Goal: Download file/media

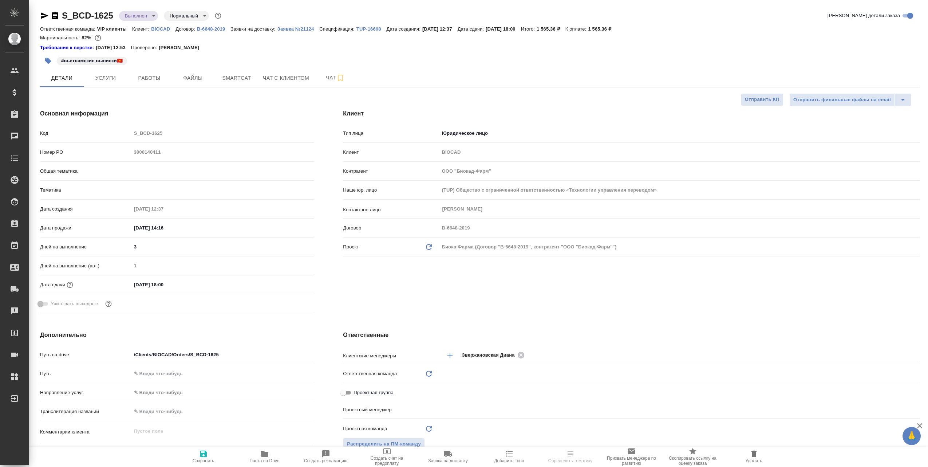
select select "RU"
type input "VIP клиенты"
type input "[PERSON_NAME]"
type input "[PERSON_NAME]pavlova"
click at [187, 75] on span "Файлы" at bounding box center [192, 78] width 35 height 9
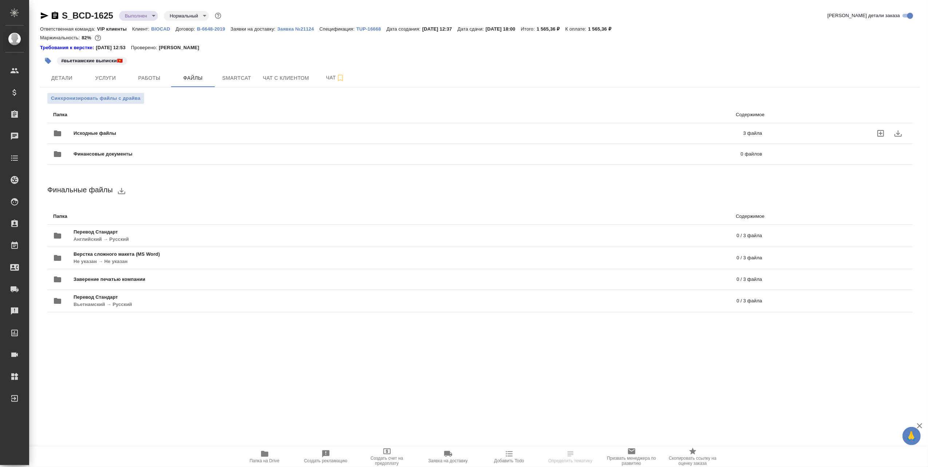
click at [153, 134] on span "Исходные файлы" at bounding box center [252, 133] width 356 height 7
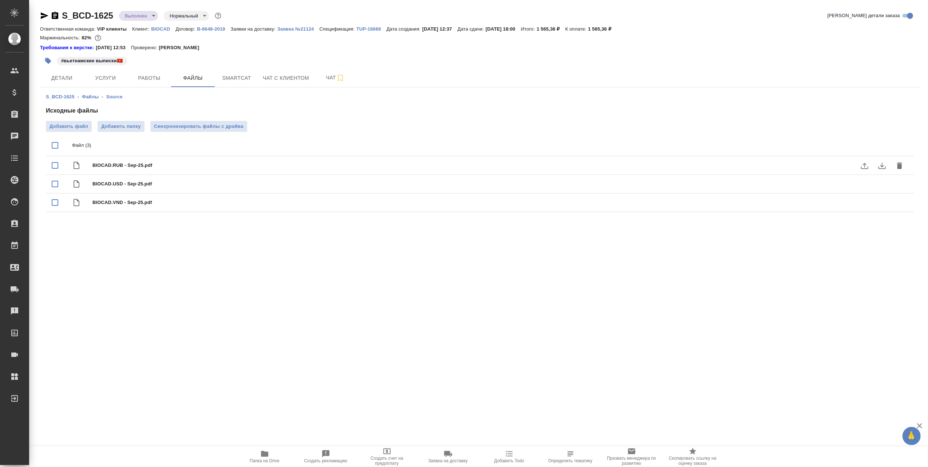
click at [124, 165] on span "BIOCAD.RUB - Sep-25.pdf" at bounding box center [494, 165] width 804 height 7
checkbox input "true"
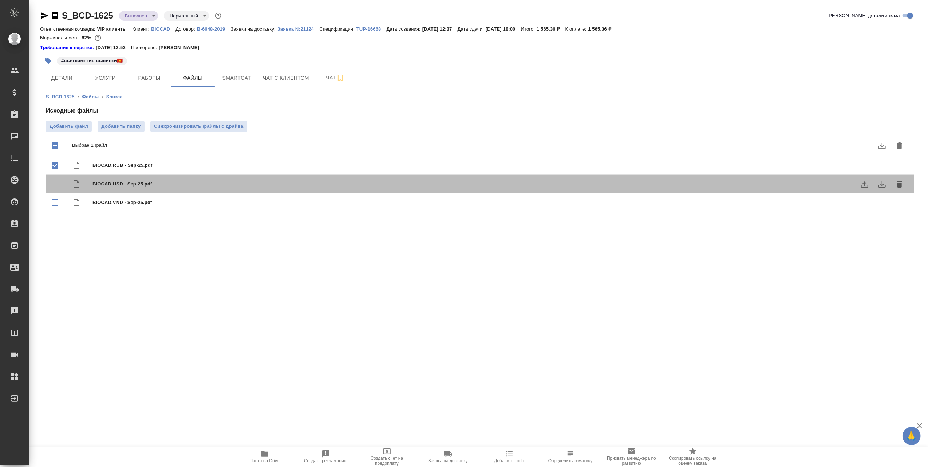
click at [116, 179] on div "BIOCAD.USD - Sep-25.pdf" at bounding box center [494, 184] width 804 height 10
checkbox input "true"
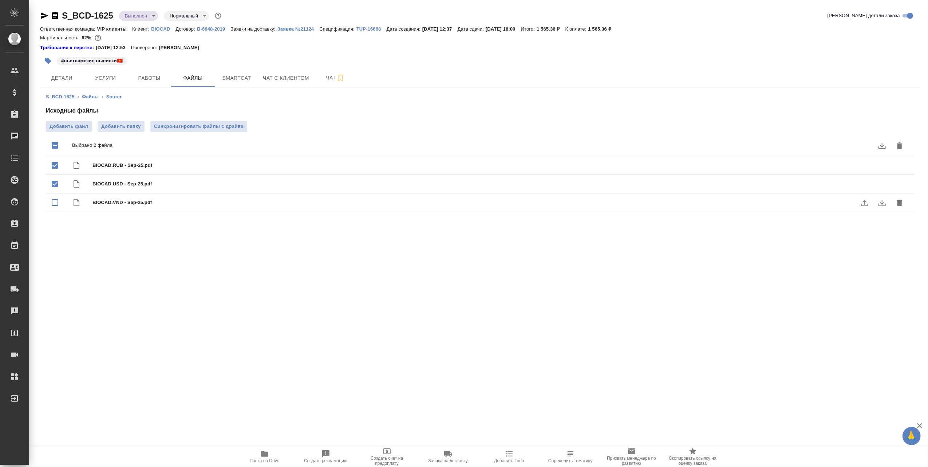
drag, startPoint x: 116, startPoint y: 193, endPoint x: 117, endPoint y: 200, distance: 7.4
click at [117, 200] on span "BIOCAD.VND - Sep-25.pdf" at bounding box center [494, 202] width 804 height 7
checkbox input "true"
click at [882, 146] on icon "download" at bounding box center [881, 146] width 7 height 6
click at [91, 94] on link "Файлы" at bounding box center [90, 96] width 17 height 5
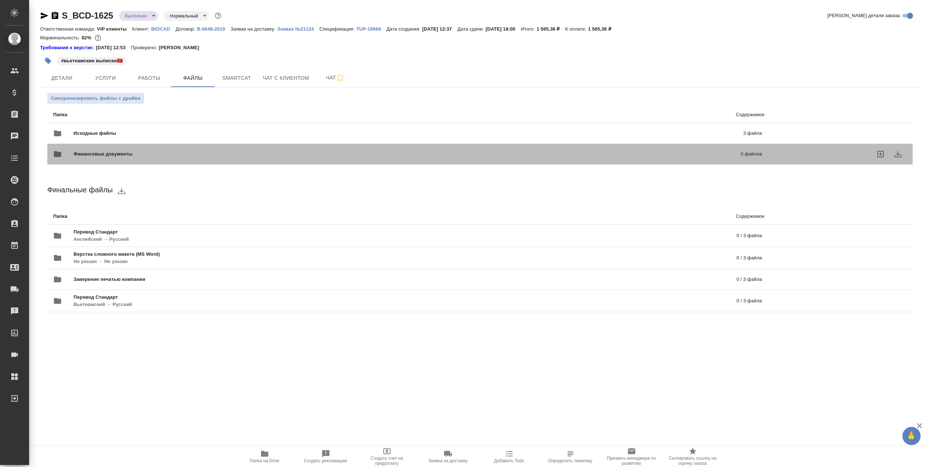
click at [115, 151] on span "Финансовые документы" at bounding box center [255, 153] width 363 height 7
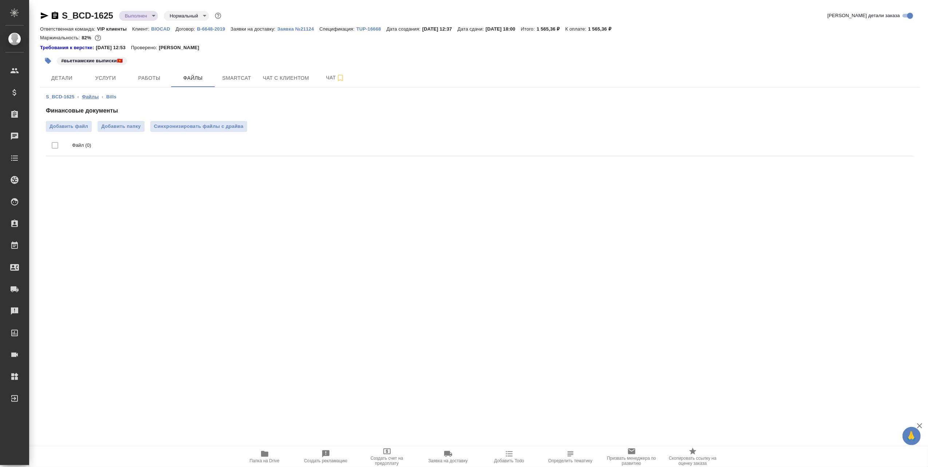
click at [92, 95] on link "Файлы" at bounding box center [90, 96] width 17 height 5
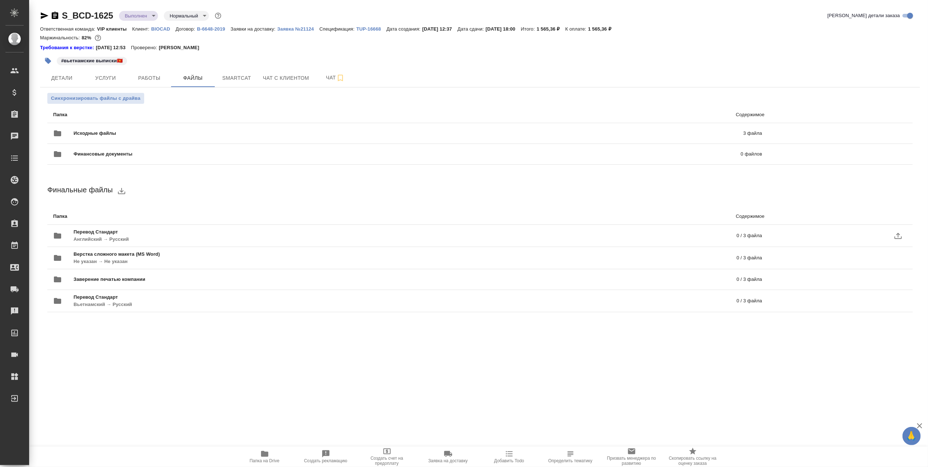
click at [149, 236] on p "Английский → Русский" at bounding box center [253, 239] width 359 height 7
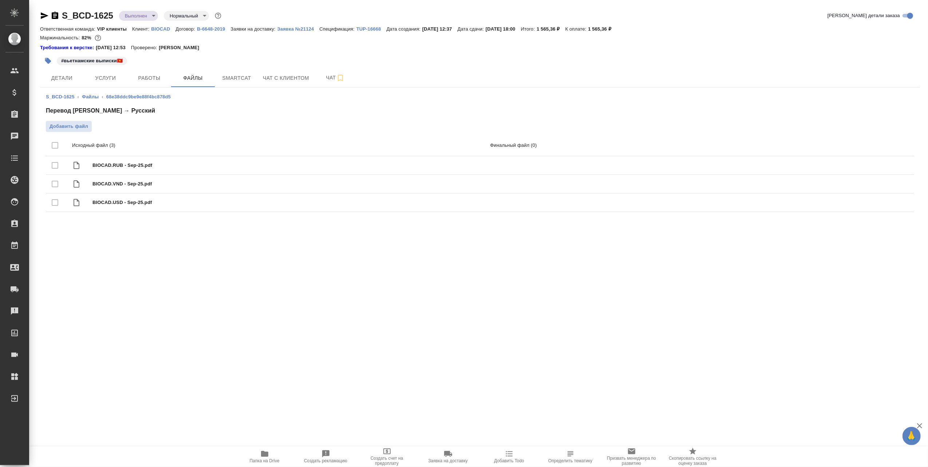
click at [53, 145] on div at bounding box center [62, 145] width 20 height 15
click at [55, 145] on div at bounding box center [62, 145] width 20 height 15
click at [53, 142] on div at bounding box center [62, 145] width 20 height 15
click at [122, 165] on span "BIOCAD.RUB - Sep-25.pdf" at bounding box center [293, 165] width 402 height 7
click at [108, 162] on span "BIOCAD.RUB - Sep-25.pdf" at bounding box center [293, 165] width 402 height 7
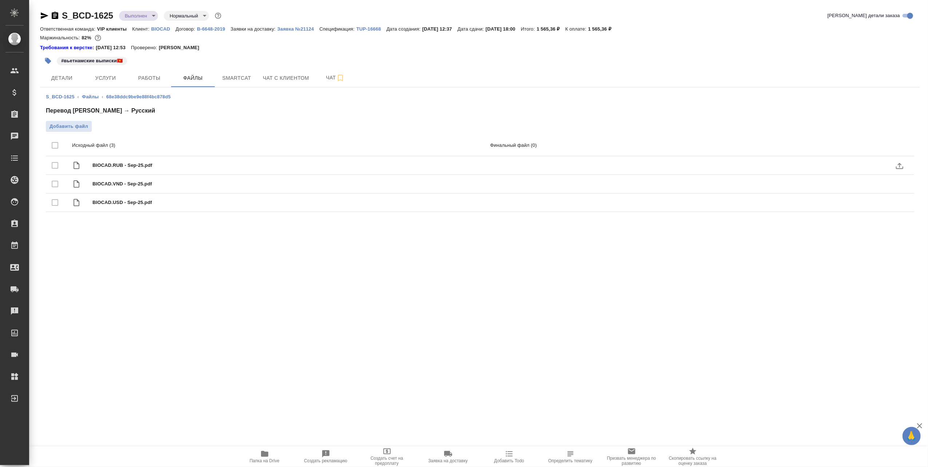
click at [121, 162] on span "BIOCAD.RUB - Sep-25.pdf" at bounding box center [293, 165] width 402 height 7
click at [103, 181] on span "BIOCAD.VND - Sep-25.pdf" at bounding box center [293, 183] width 402 height 7
click at [103, 185] on span "BIOCAD.VND - Sep-25.pdf" at bounding box center [293, 183] width 402 height 7
click at [55, 146] on div at bounding box center [62, 145] width 20 height 15
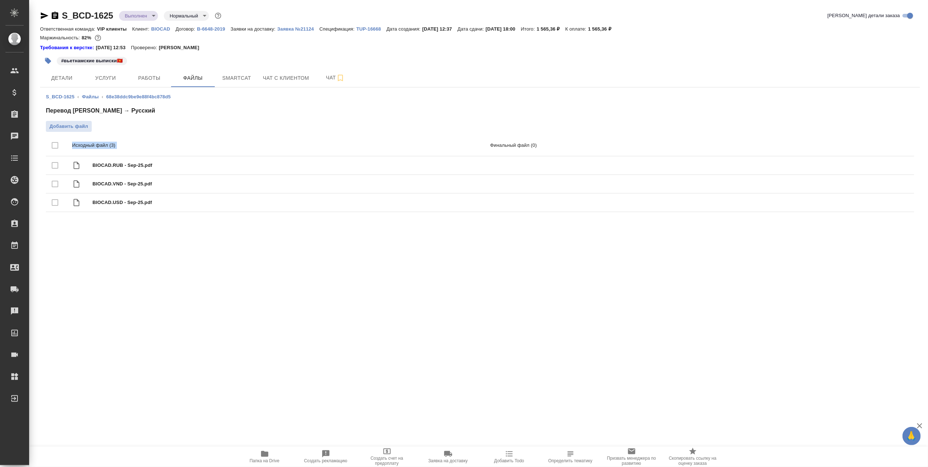
click at [55, 146] on div at bounding box center [62, 145] width 20 height 15
drag, startPoint x: 55, startPoint y: 146, endPoint x: 52, endPoint y: 147, distance: 3.9
click at [52, 147] on div at bounding box center [62, 145] width 20 height 15
click at [54, 167] on div at bounding box center [62, 165] width 20 height 15
click at [128, 165] on span "BIOCAD.RUB - Sep-25.pdf" at bounding box center [293, 165] width 402 height 7
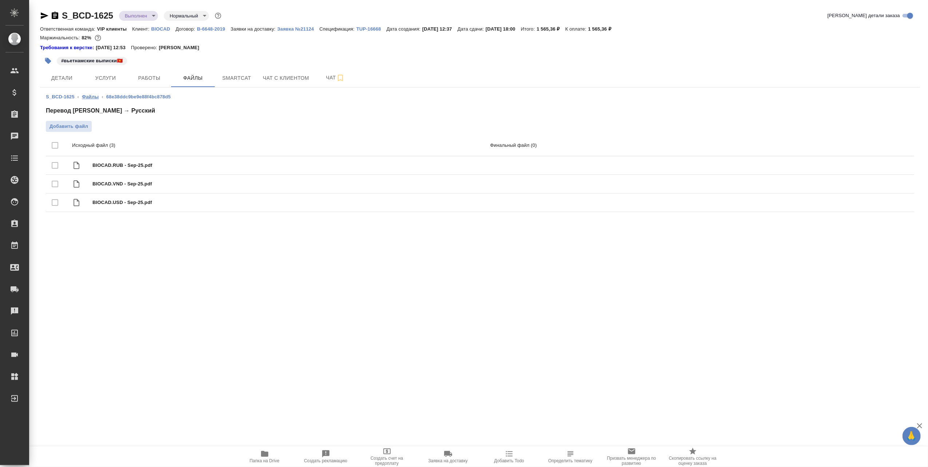
click at [94, 96] on link "Файлы" at bounding box center [90, 96] width 17 height 5
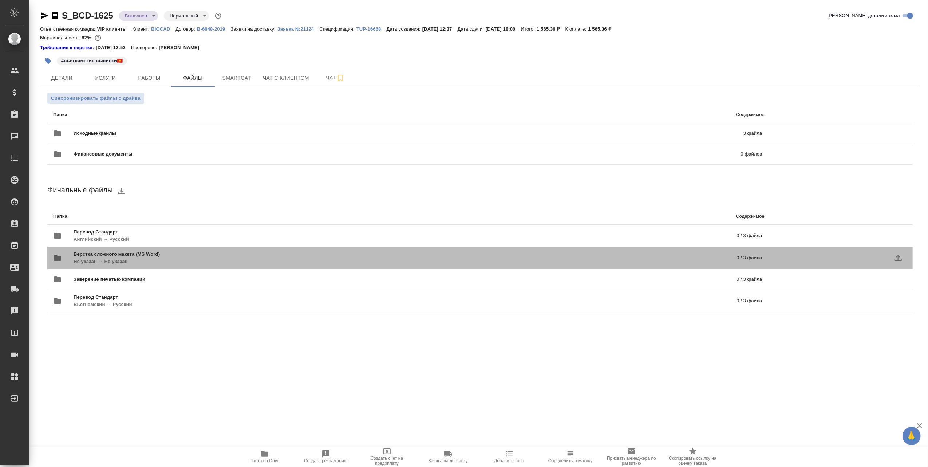
click at [91, 255] on span "Верстка сложного макета (MS Word)" at bounding box center [261, 253] width 375 height 7
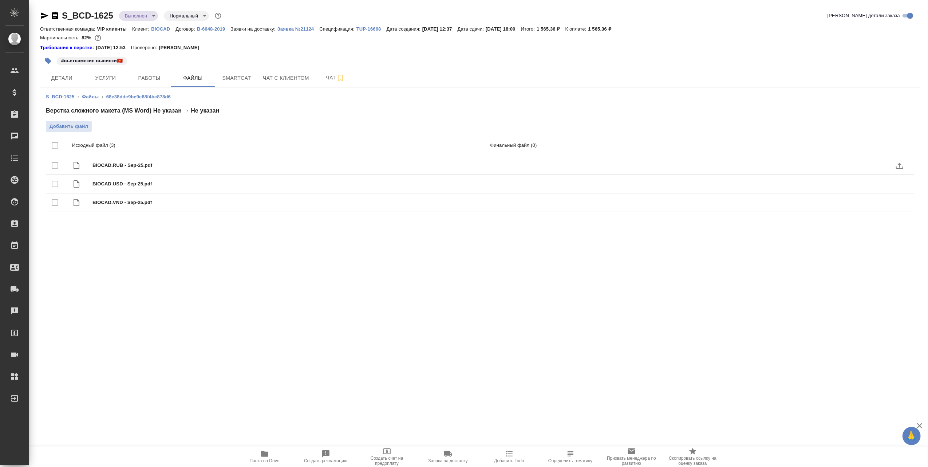
click at [55, 165] on div at bounding box center [62, 165] width 20 height 15
click at [94, 96] on link "Файлы" at bounding box center [90, 96] width 17 height 5
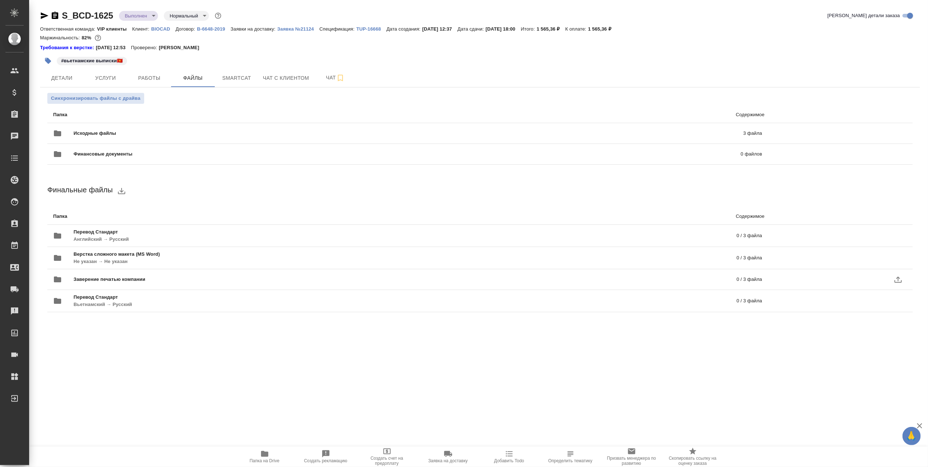
click at [103, 281] on span "Заверение печатью компании" at bounding box center [257, 279] width 367 height 7
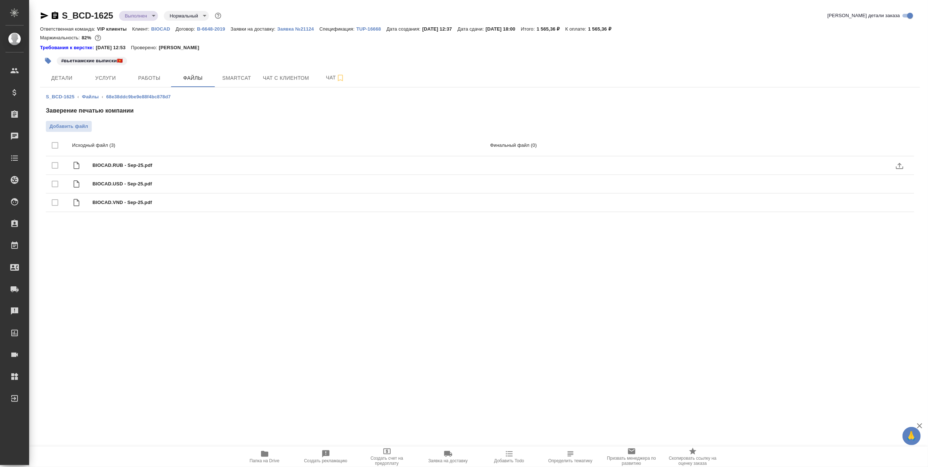
click at [53, 165] on div at bounding box center [62, 165] width 20 height 15
click at [89, 95] on link "Файлы" at bounding box center [90, 96] width 17 height 5
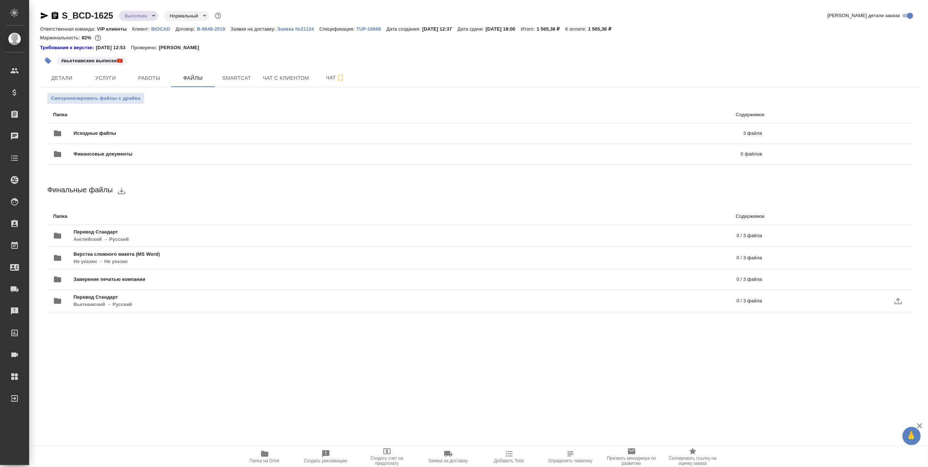
click at [95, 296] on span "Перевод Стандарт" at bounding box center [254, 296] width 361 height 7
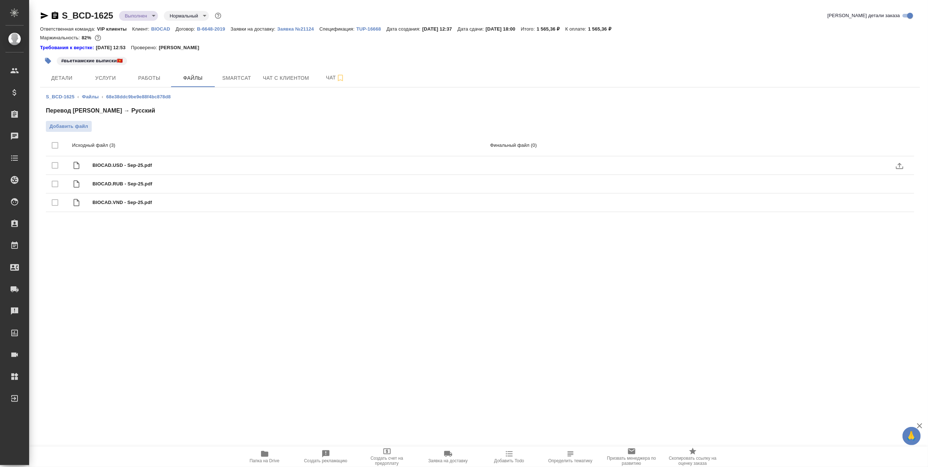
click at [107, 166] on span "BIOCAD.USD - Sep-25.pdf" at bounding box center [293, 165] width 402 height 7
click at [54, 163] on div at bounding box center [62, 165] width 20 height 15
click at [57, 184] on div at bounding box center [62, 183] width 20 height 15
click at [53, 205] on div at bounding box center [62, 202] width 20 height 15
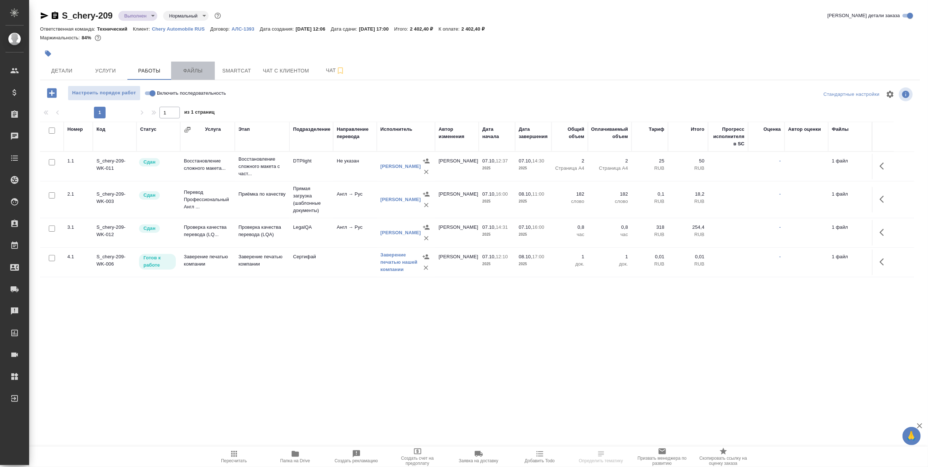
click at [193, 67] on span "Файлы" at bounding box center [192, 70] width 35 height 9
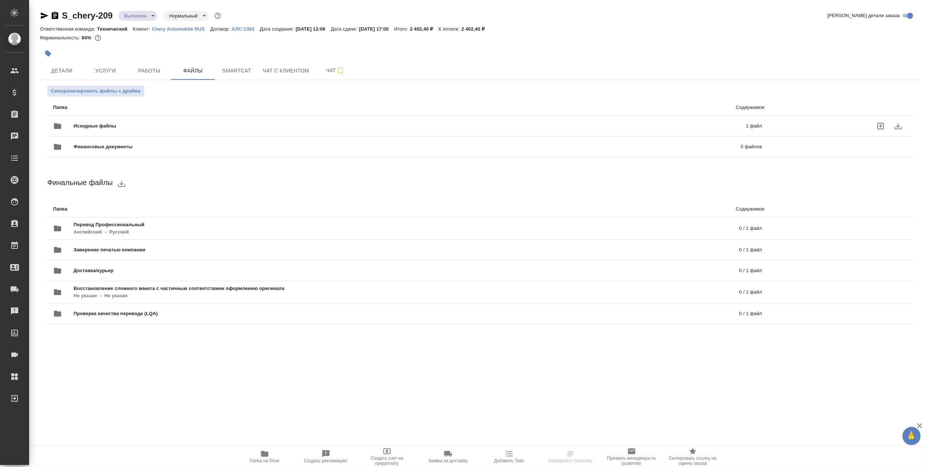
click at [138, 123] on span "Исходные файлы" at bounding box center [252, 125] width 357 height 7
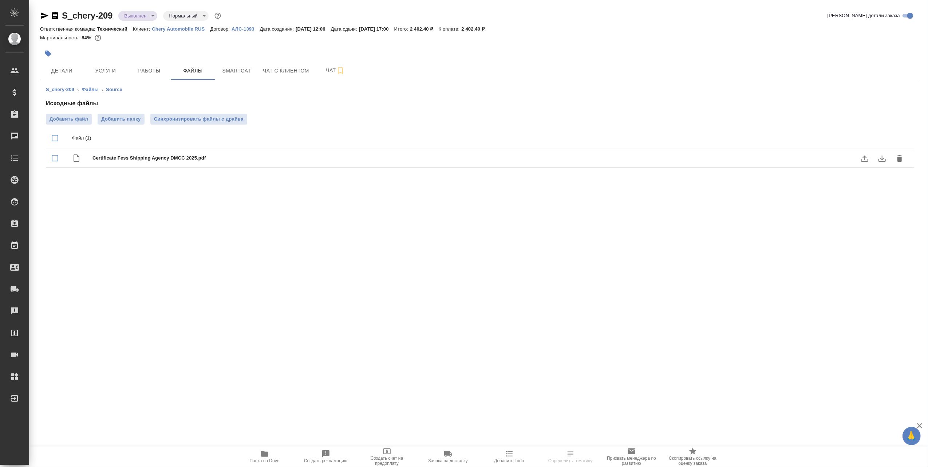
click at [153, 157] on span "Certificate Fess Shipping Agency DMCC 2025.pdf" at bounding box center [494, 157] width 804 height 7
checkbox input "true"
click at [884, 138] on icon "download" at bounding box center [881, 138] width 7 height 6
click at [197, 69] on span "Файлы" at bounding box center [192, 70] width 35 height 9
click at [88, 88] on link "Файлы" at bounding box center [90, 89] width 17 height 5
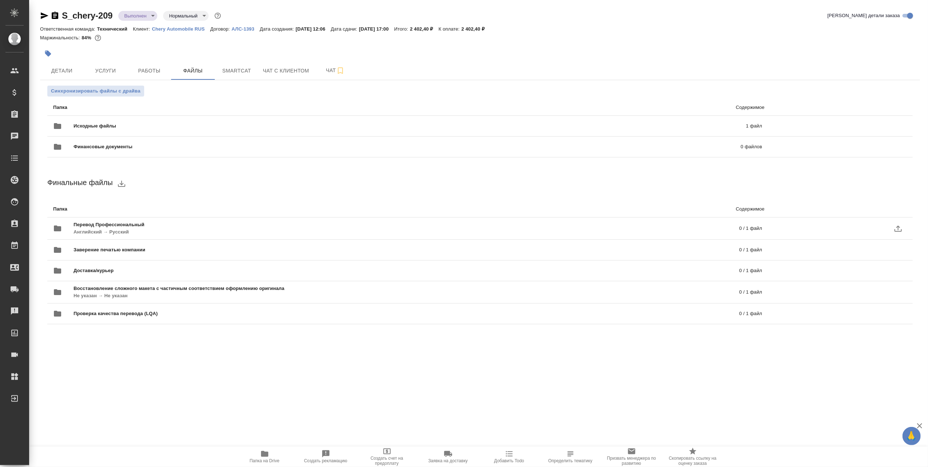
click at [121, 227] on span "Перевод Профессиональный" at bounding box center [258, 224] width 368 height 7
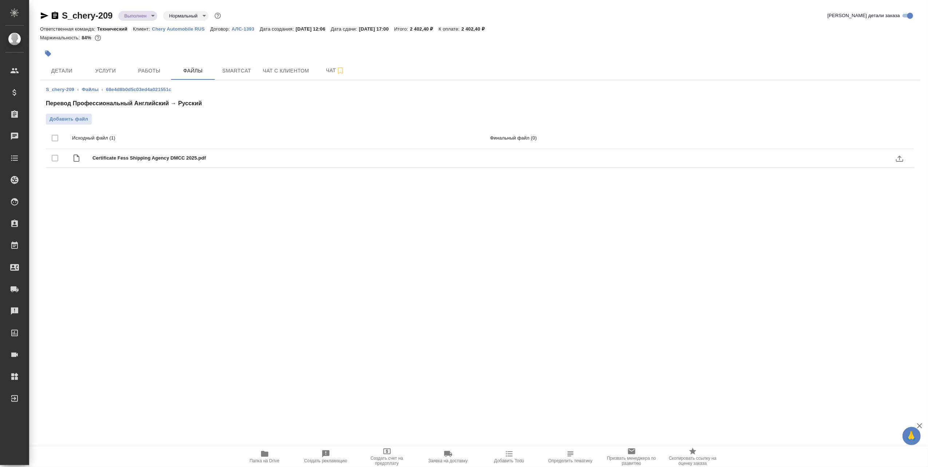
click at [137, 158] on span "Certificate Fess Shipping Agency DMCC 2025.pdf" at bounding box center [293, 157] width 402 height 7
click at [53, 134] on div at bounding box center [62, 137] width 20 height 15
click at [54, 138] on div at bounding box center [62, 137] width 20 height 15
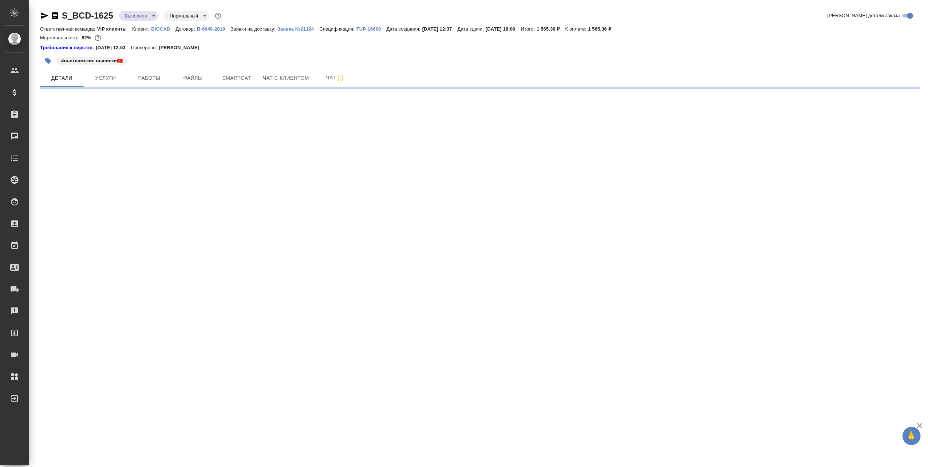
select select "RU"
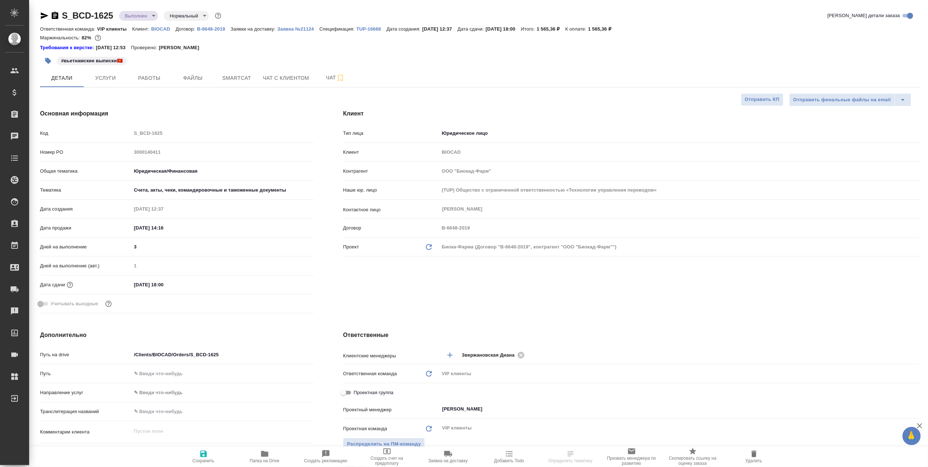
type textarea "x"
